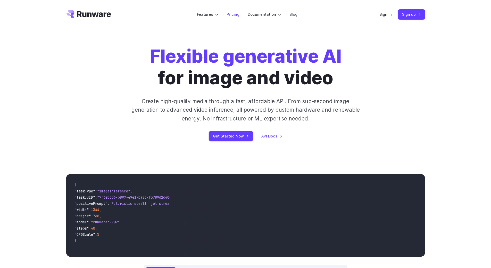
click at [236, 18] on li "Pricing" at bounding box center [232, 14] width 21 height 14
click at [236, 15] on link "Pricing" at bounding box center [233, 14] width 13 height 6
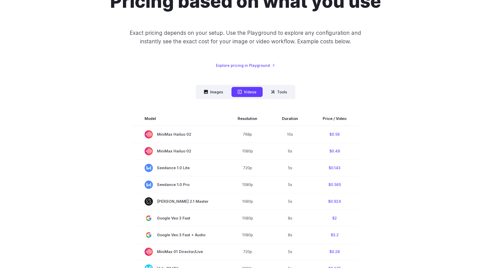
scroll to position [77, 0]
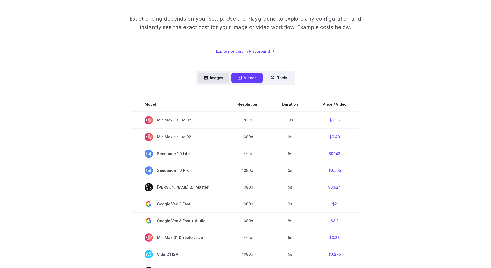
click at [214, 78] on button "Images" at bounding box center [214, 78] width 32 height 10
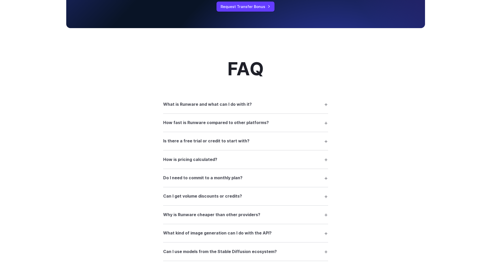
scroll to position [567, 0]
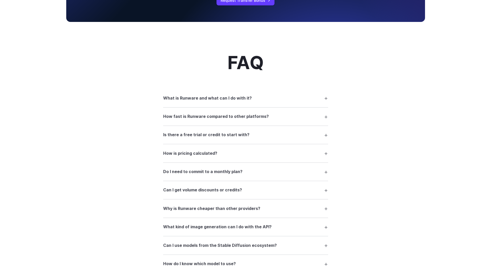
click at [245, 96] on h3 "What is Runware and what can I do with it?" at bounding box center [207, 98] width 89 height 7
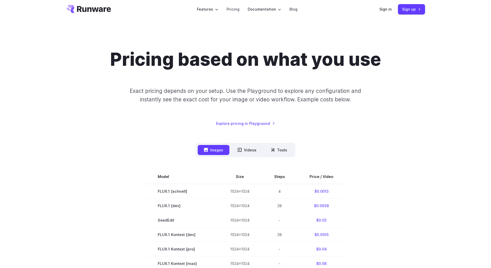
scroll to position [0, 0]
